Goal: Find specific page/section: Find specific page/section

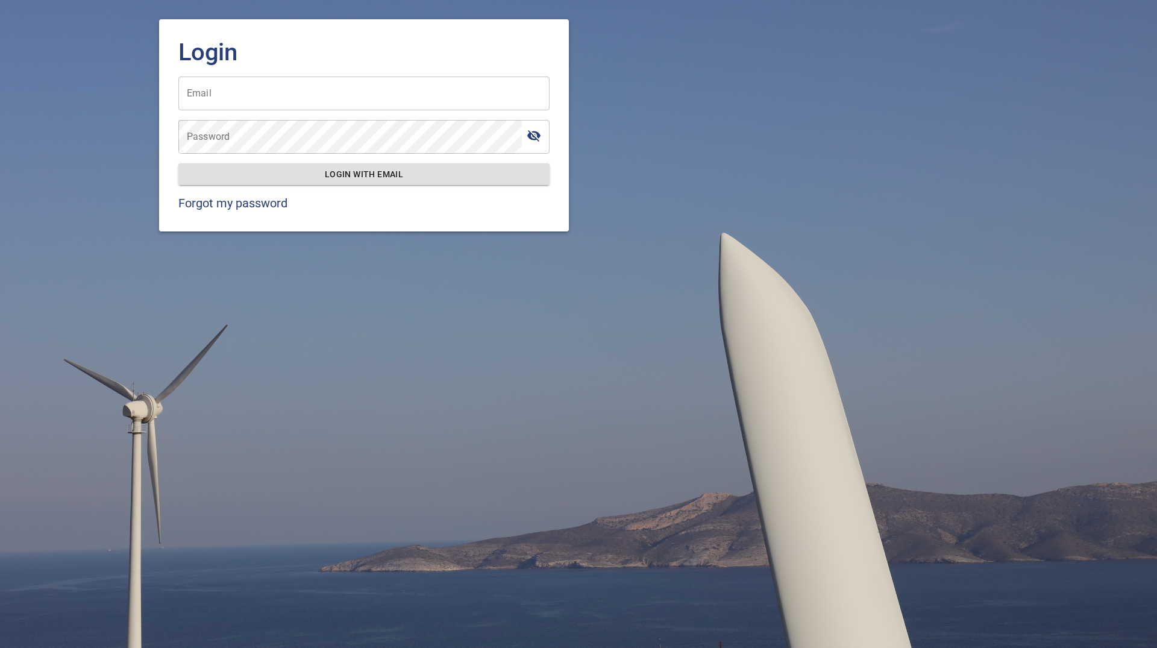
type input "**********"
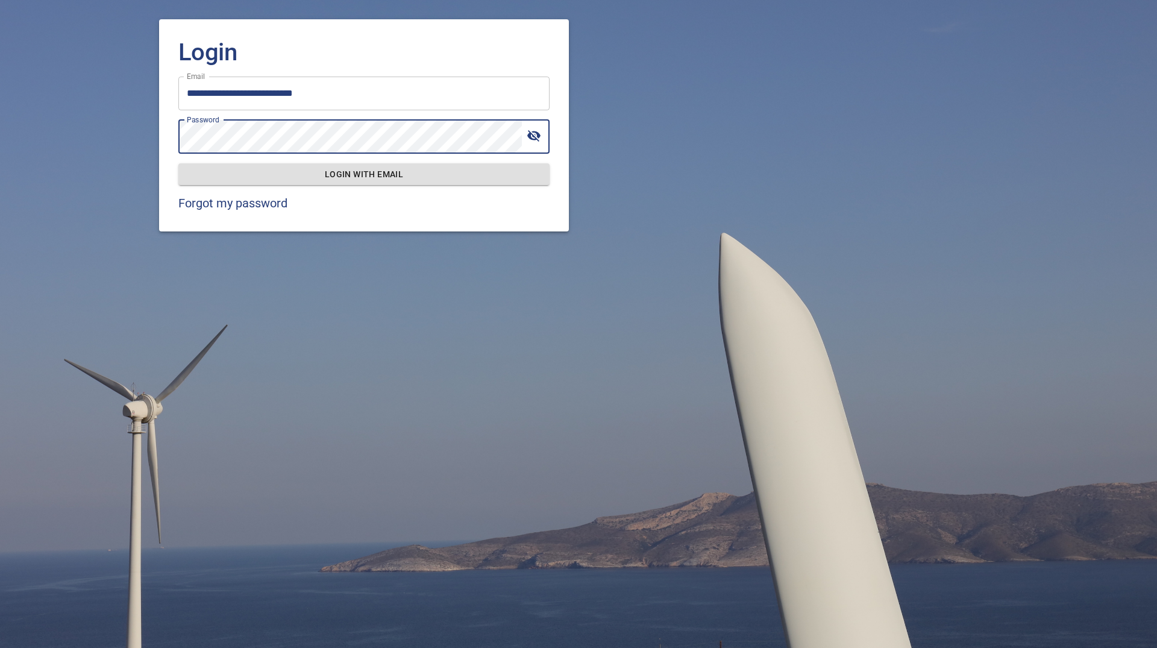
click at [178, 163] on button "Login with email" at bounding box center [363, 174] width 371 height 22
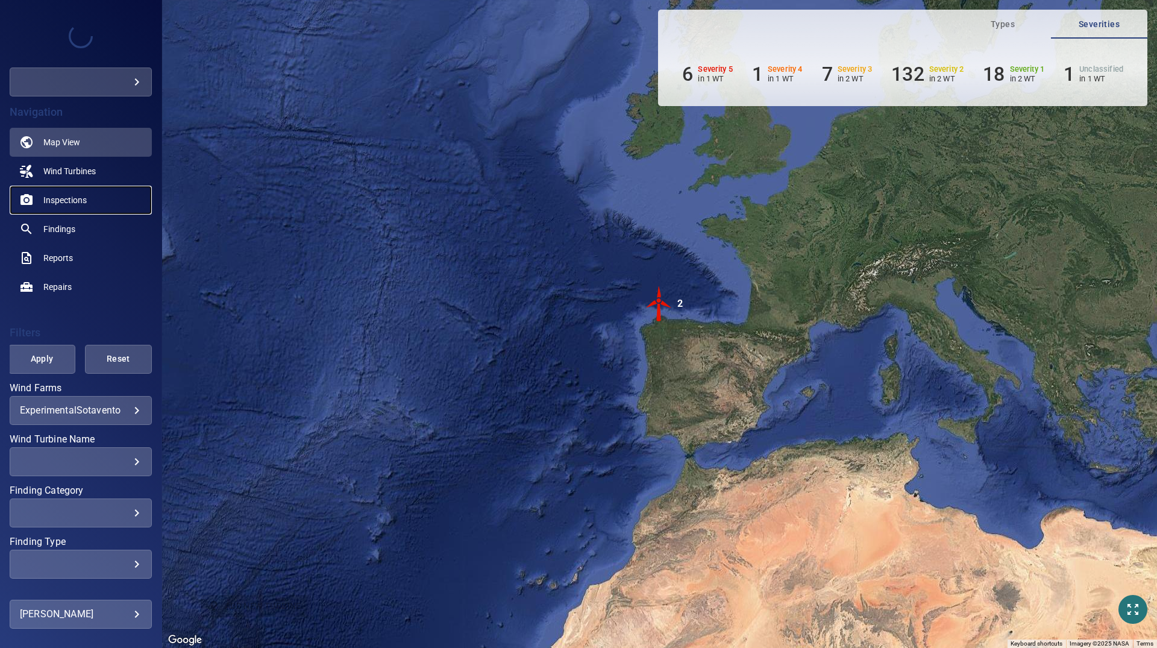
click at [64, 203] on span "Inspections" at bounding box center [64, 200] width 43 height 12
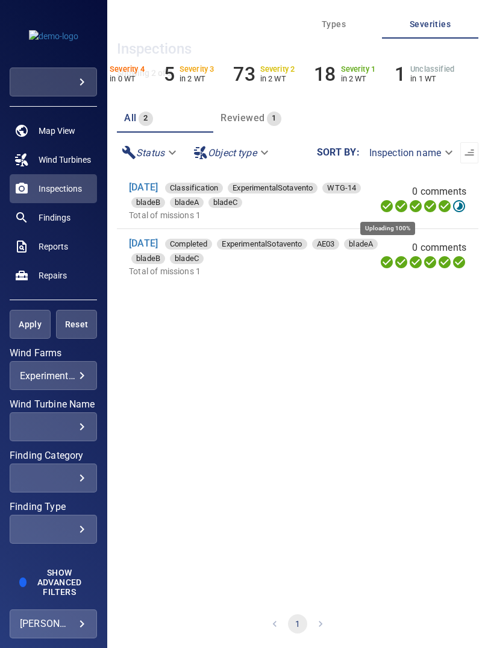
click at [385, 207] on icon at bounding box center [387, 206] width 14 height 14
click at [386, 207] on icon at bounding box center [387, 206] width 12 height 12
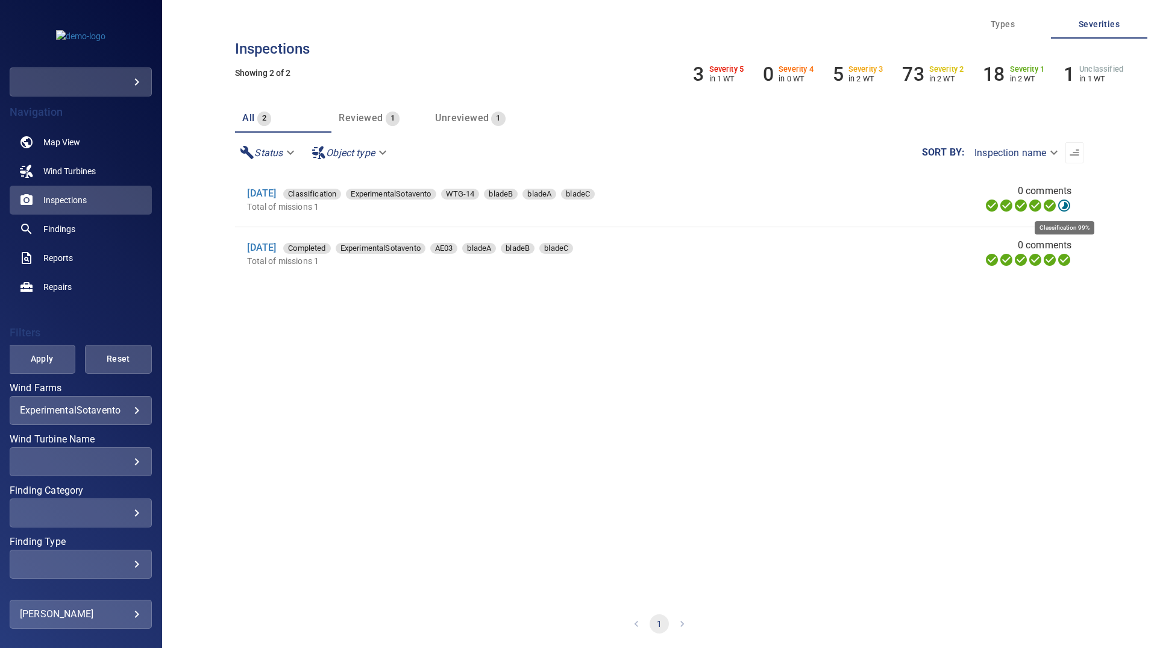
click at [1066, 208] on icon at bounding box center [1064, 206] width 12 height 12
